Goal: Transaction & Acquisition: Purchase product/service

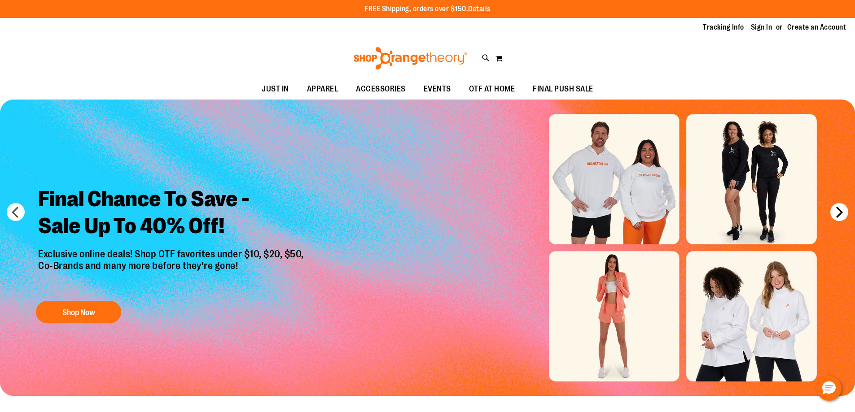
click at [838, 213] on button "next" at bounding box center [839, 212] width 18 height 18
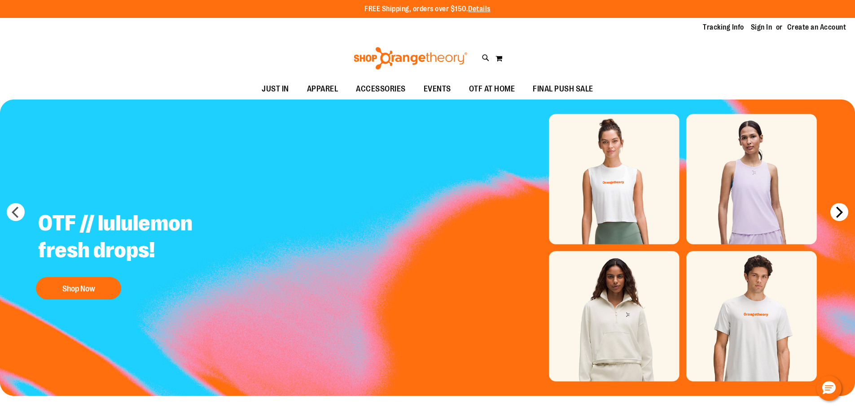
click at [838, 213] on button "next" at bounding box center [839, 212] width 18 height 18
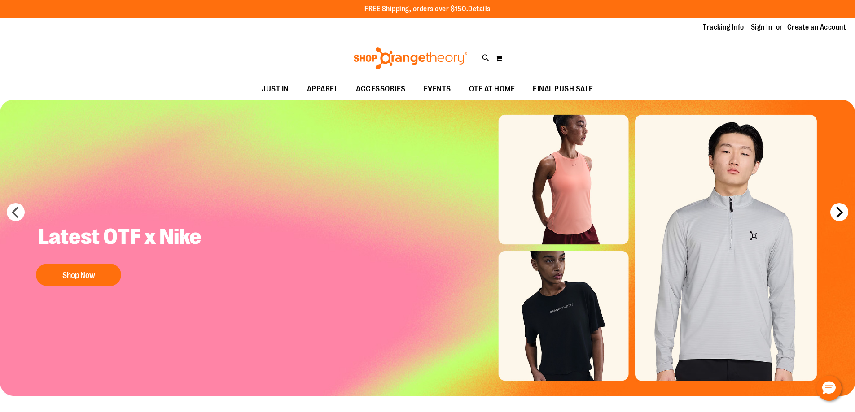
click at [838, 213] on button "next" at bounding box center [839, 212] width 18 height 18
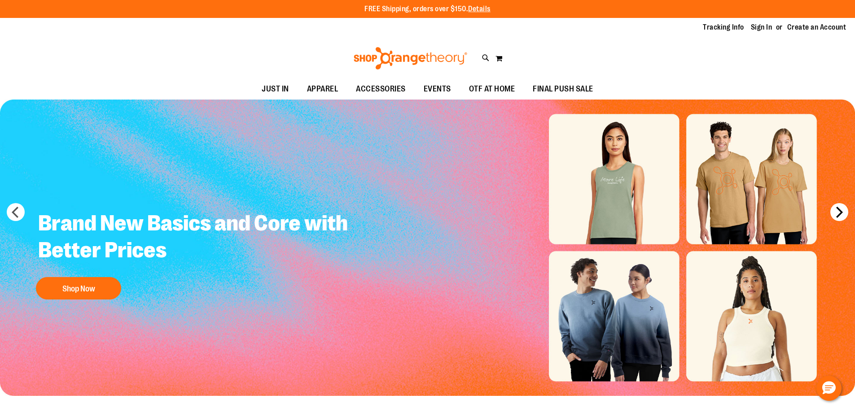
click at [838, 213] on button "next" at bounding box center [839, 212] width 18 height 18
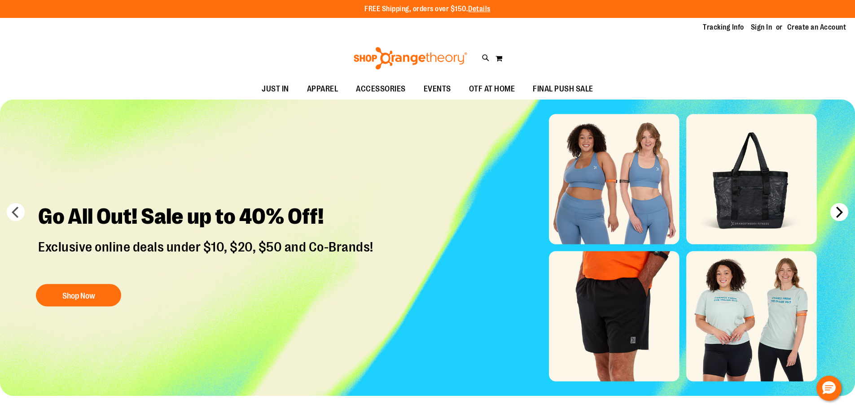
click at [838, 213] on button "next" at bounding box center [839, 212] width 18 height 18
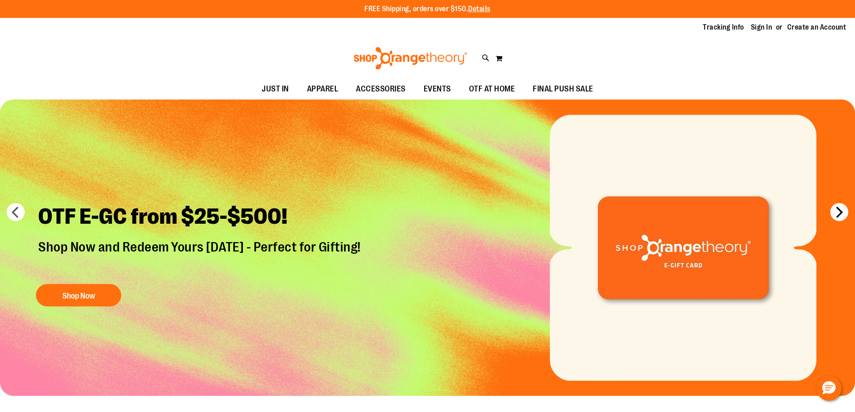
click at [838, 213] on button "next" at bounding box center [839, 212] width 18 height 18
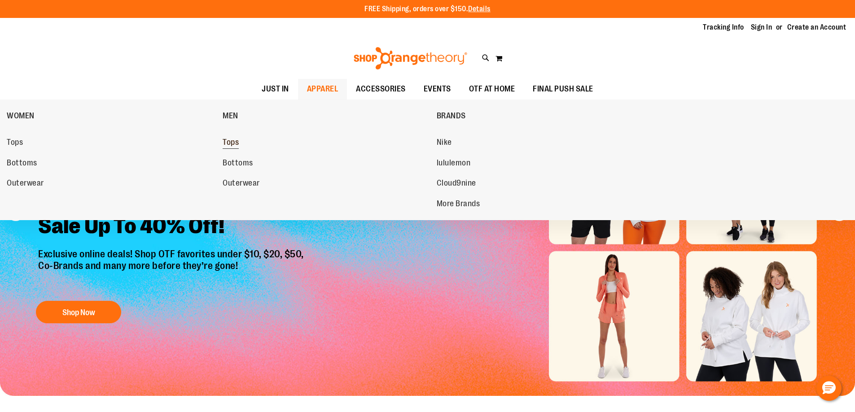
click at [243, 144] on link "Tops" at bounding box center [325, 143] width 205 height 16
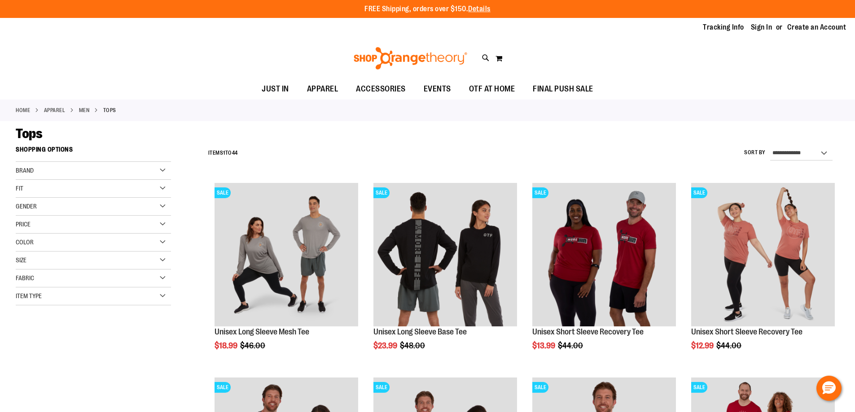
click at [162, 260] on div "Size" at bounding box center [93, 261] width 155 height 18
click at [91, 288] on div "XL" at bounding box center [93, 282] width 13 height 13
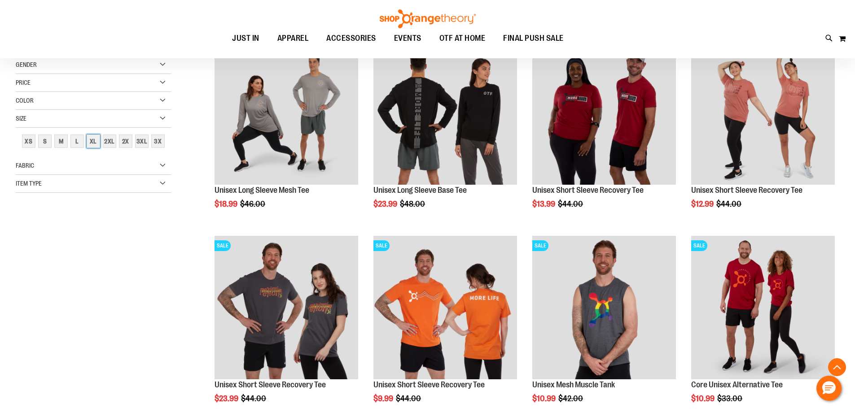
scroll to position [142, 0]
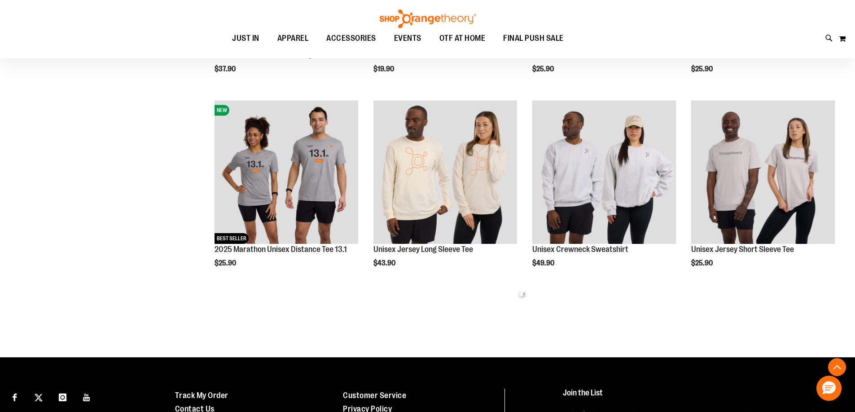
scroll to position [366, 0]
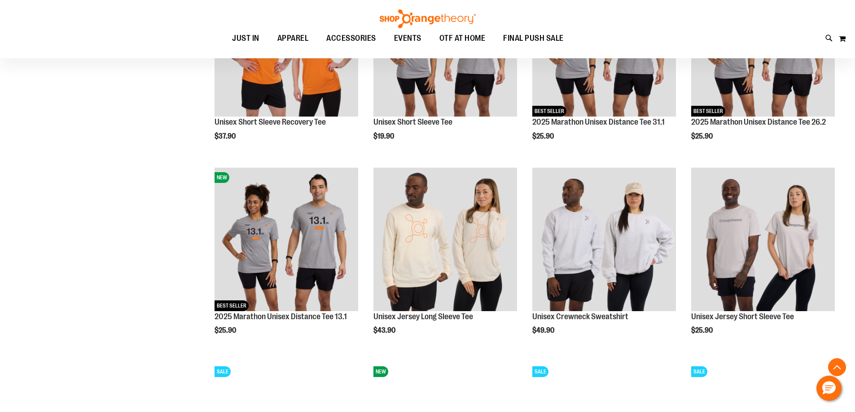
scroll to position [321, 0]
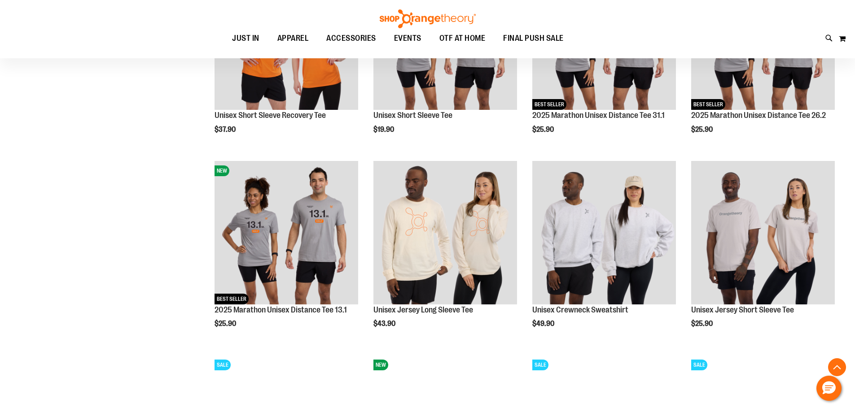
scroll to position [456, 0]
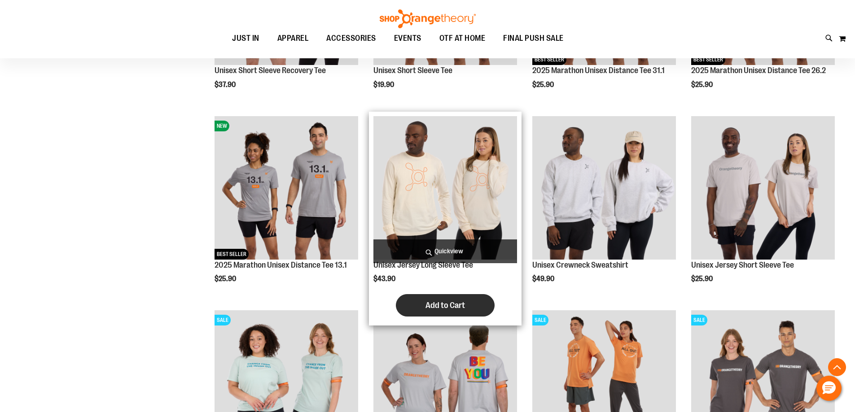
click at [448, 304] on span "Add to Cart" at bounding box center [444, 306] width 39 height 10
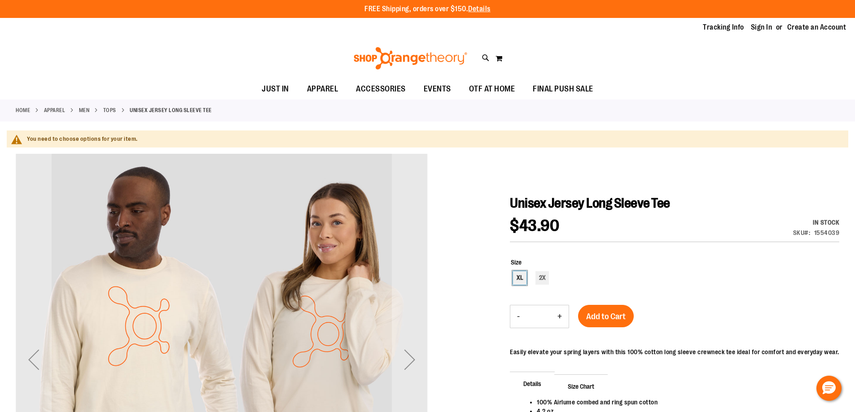
click at [519, 275] on div "XL" at bounding box center [519, 277] width 13 height 13
type input "***"
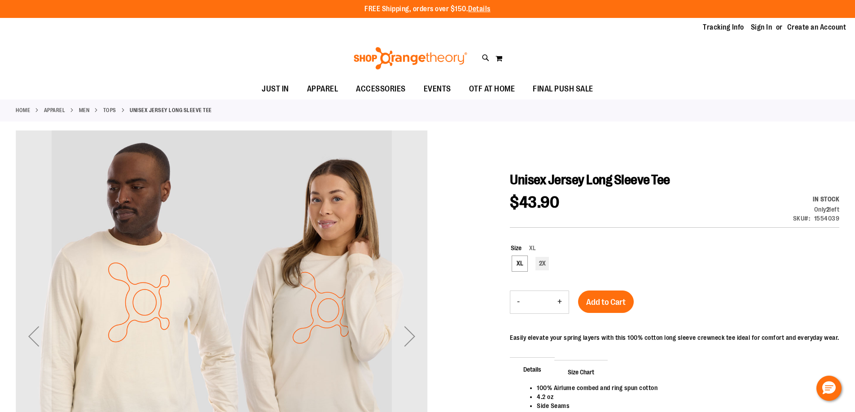
click at [604, 321] on div "Add to Cart" at bounding box center [606, 308] width 56 height 34
click at [603, 311] on button "Add to Cart" at bounding box center [606, 302] width 56 height 22
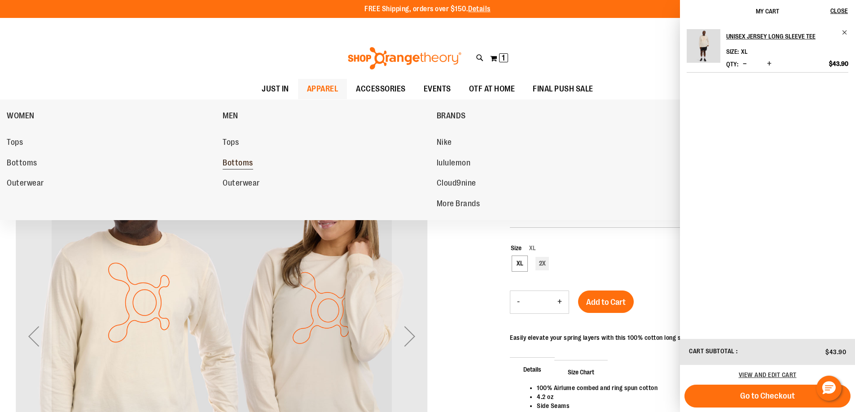
click at [241, 165] on span "Bottoms" at bounding box center [238, 163] width 31 height 11
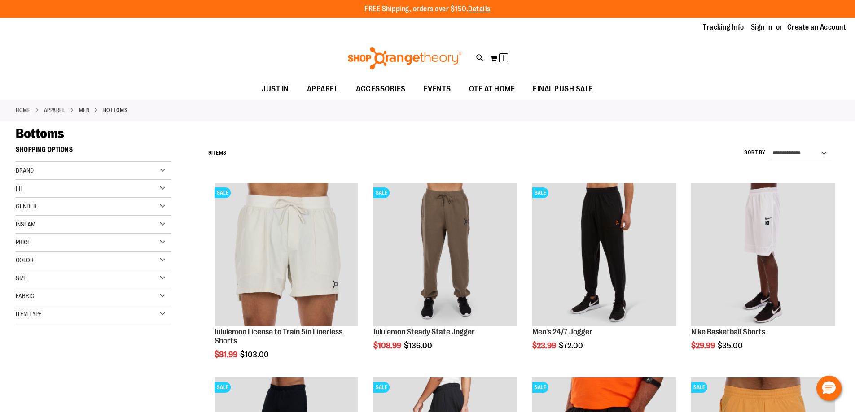
click at [165, 278] on div "Size" at bounding box center [93, 279] width 155 height 18
click at [96, 302] on div "L" at bounding box center [93, 300] width 13 height 13
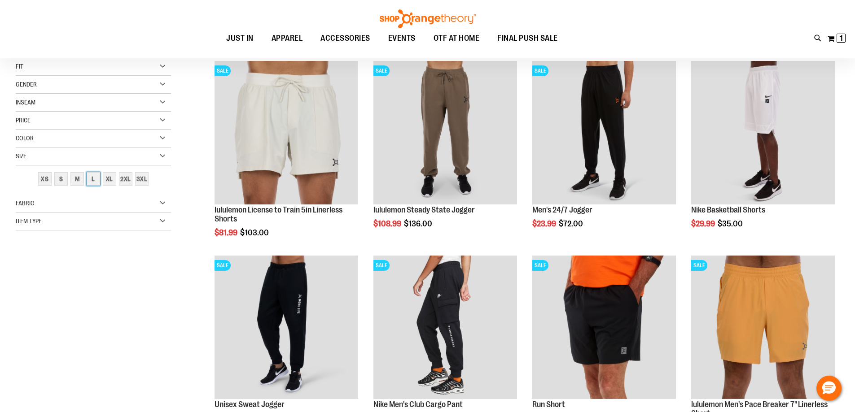
scroll to position [142, 0]
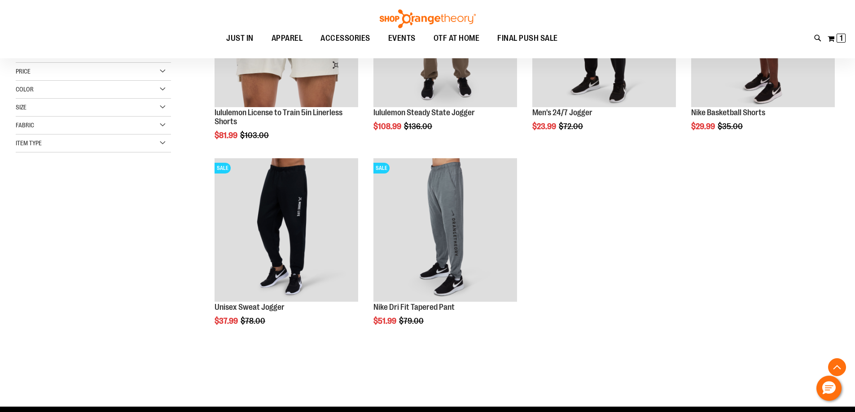
scroll to position [276, 0]
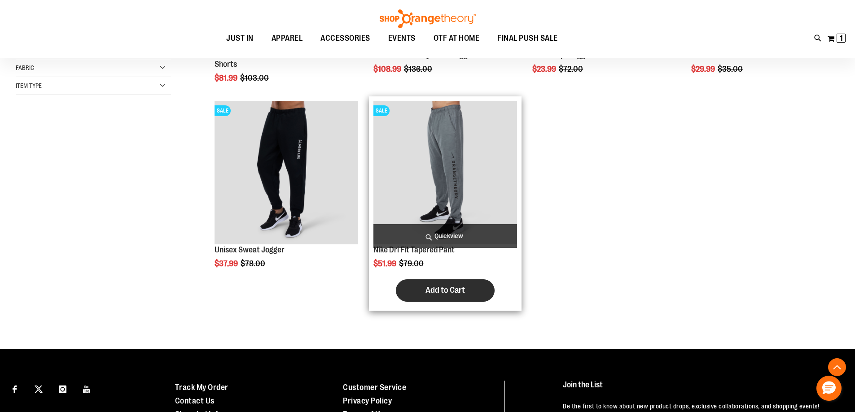
click at [441, 285] on span "Add to Cart" at bounding box center [444, 290] width 39 height 10
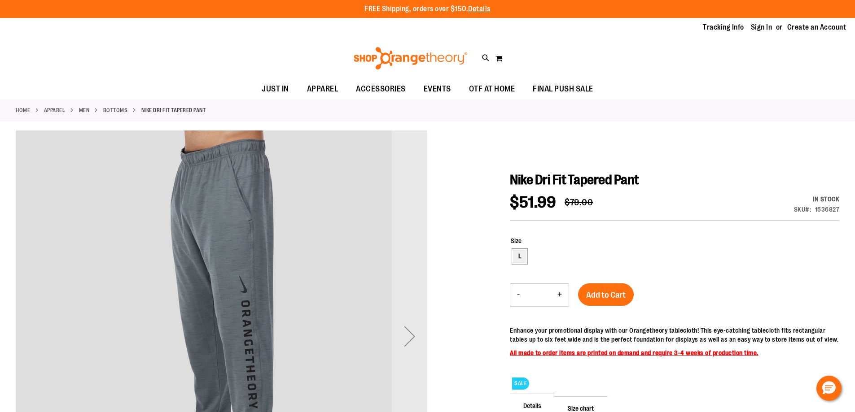
click at [519, 260] on div "Size L" at bounding box center [675, 250] width 328 height 29
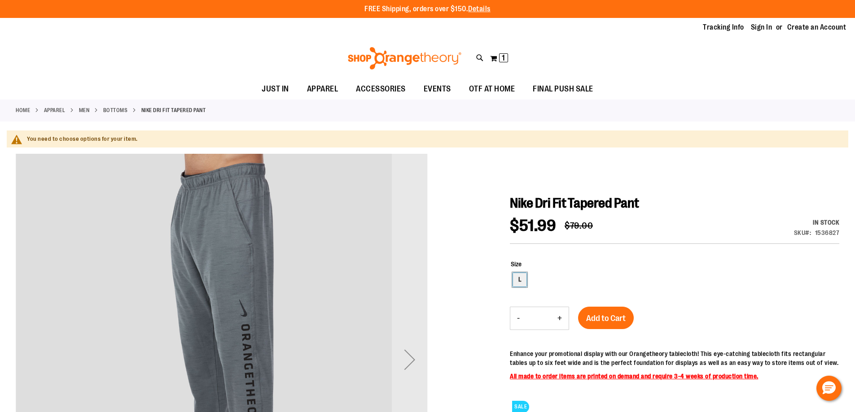
click at [524, 282] on div "L" at bounding box center [519, 279] width 13 height 13
type input "***"
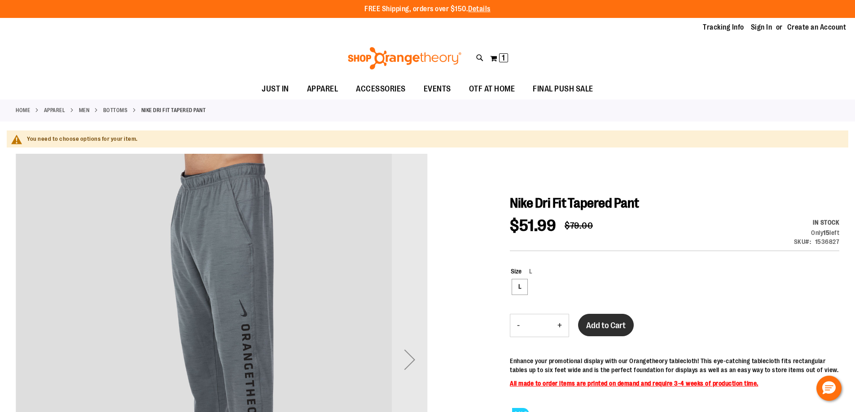
click at [601, 324] on span "Add to Cart" at bounding box center [605, 326] width 39 height 10
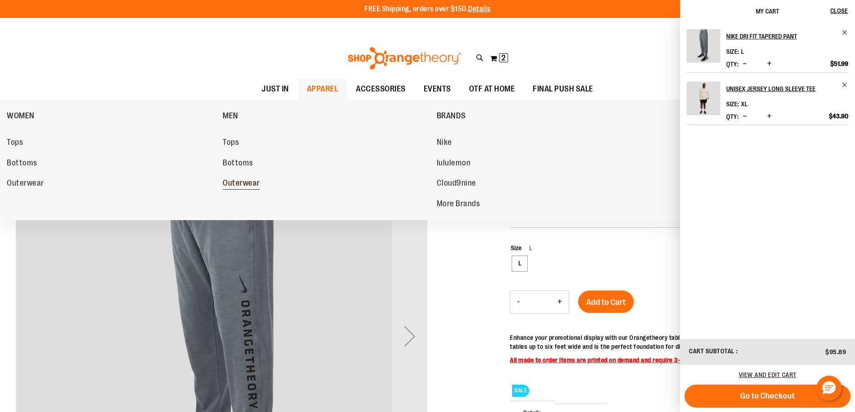
click at [237, 184] on span "Outerwear" at bounding box center [241, 184] width 37 height 11
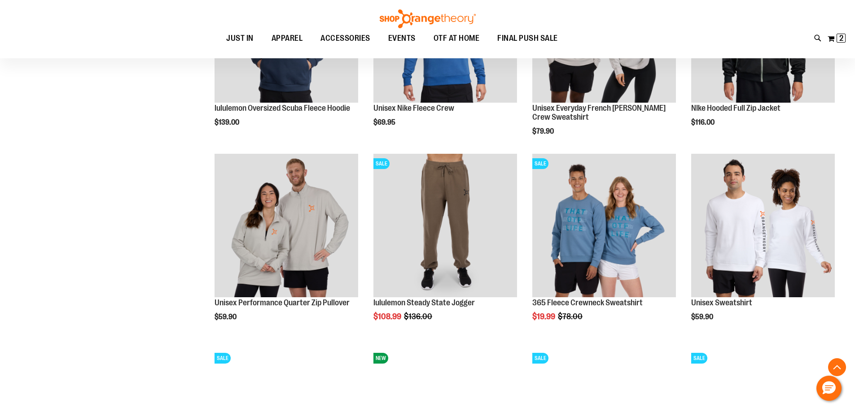
scroll to position [628, 0]
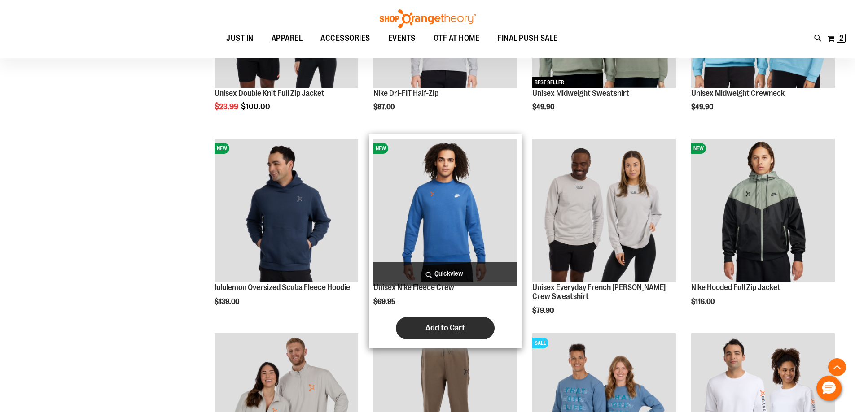
click at [437, 328] on span "Add to Cart" at bounding box center [444, 328] width 39 height 10
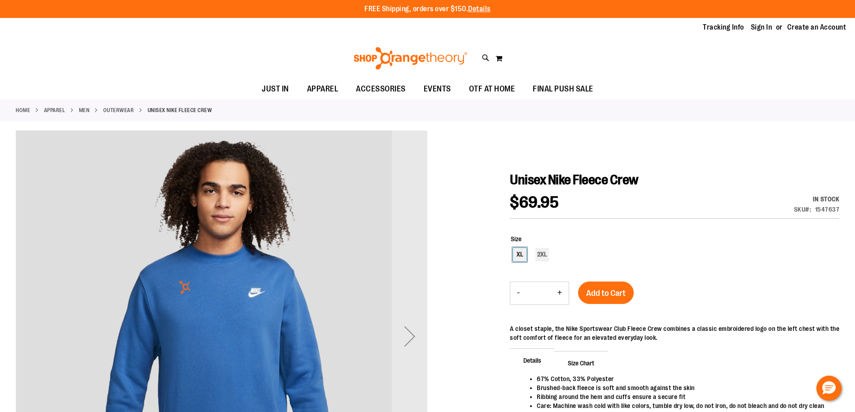
click at [517, 257] on div "XL" at bounding box center [519, 254] width 13 height 13
type input "***"
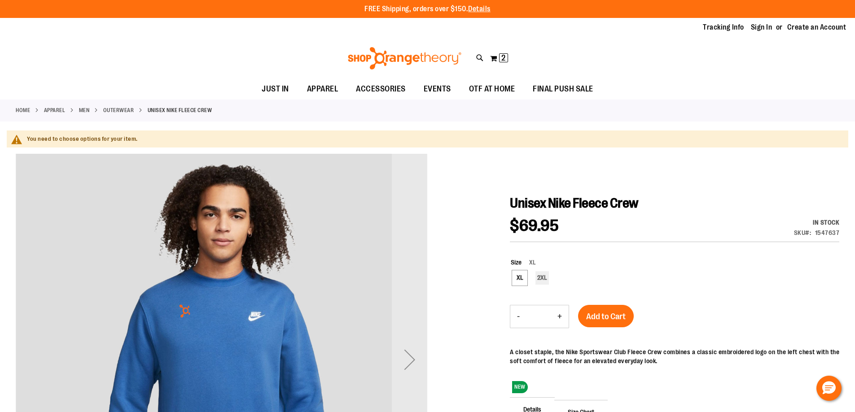
click at [596, 296] on div "Size XL XL 2XL ***" at bounding box center [674, 272] width 329 height 47
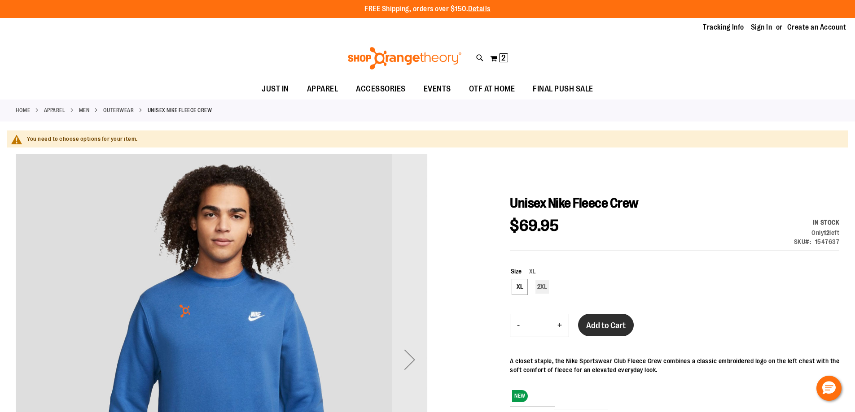
click at [603, 325] on span "Add to Cart" at bounding box center [605, 326] width 39 height 10
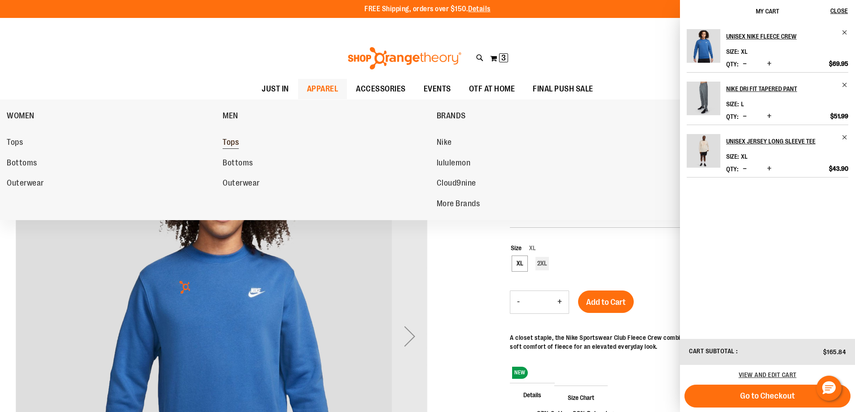
click at [238, 144] on span "Tops" at bounding box center [231, 143] width 16 height 11
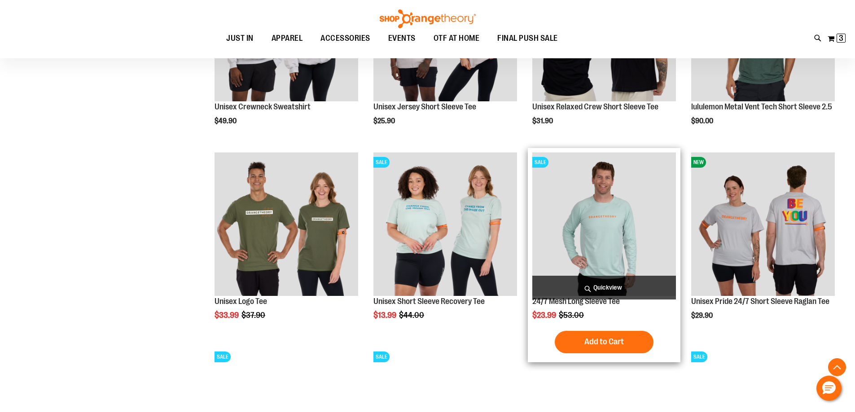
scroll to position [1437, 0]
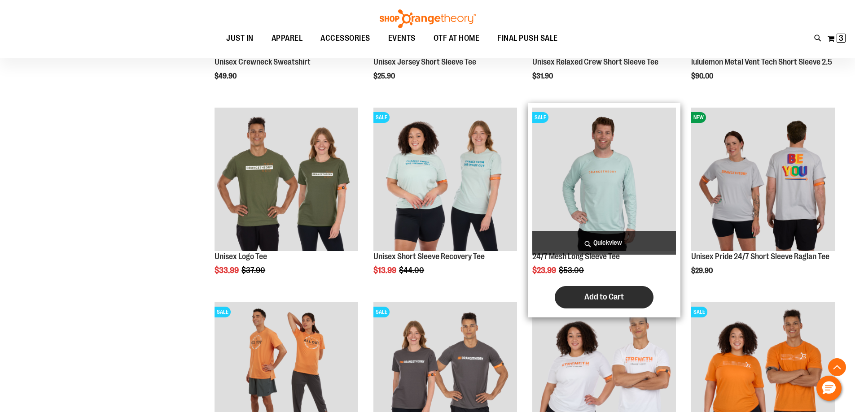
click at [600, 297] on span "Add to Cart" at bounding box center [603, 297] width 39 height 10
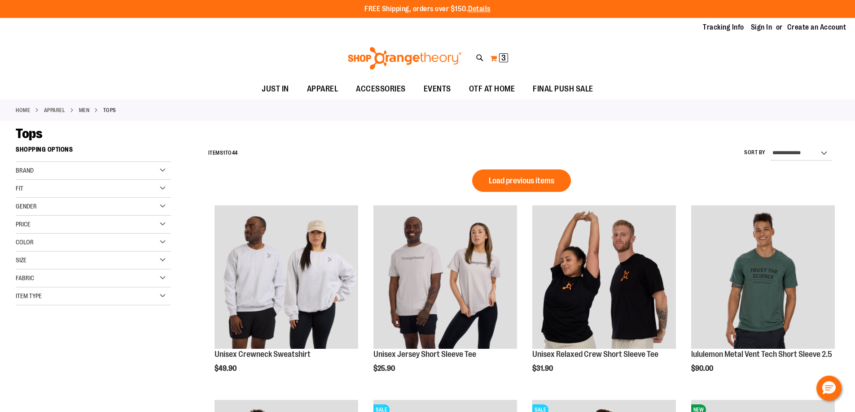
click at [497, 60] on button "My Cart 3 3 items" at bounding box center [498, 58] width 19 height 14
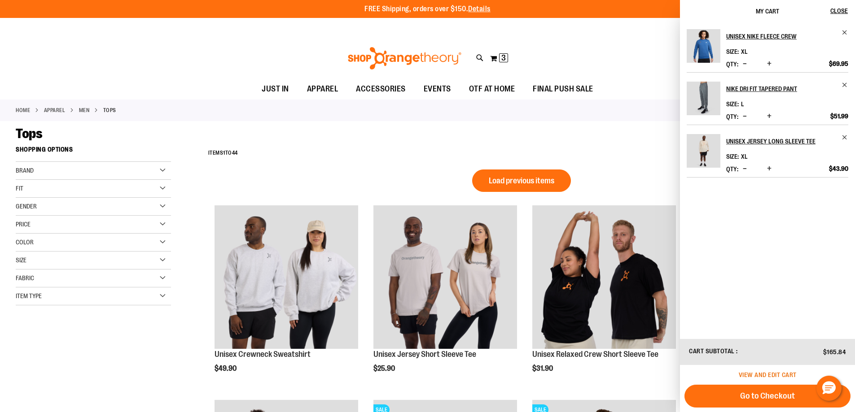
click at [771, 377] on span "View and edit cart" at bounding box center [768, 374] width 58 height 7
